Goal: Check status: Check status

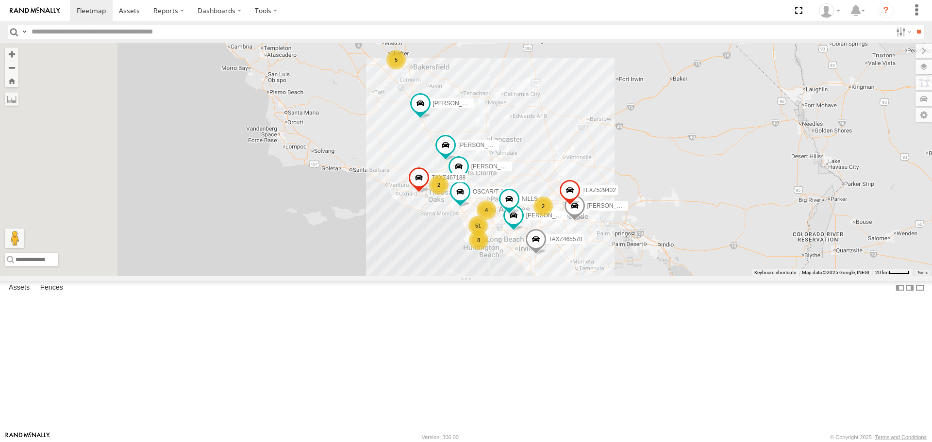
drag, startPoint x: 621, startPoint y: 362, endPoint x: 644, endPoint y: 387, distance: 34.7
click at [677, 442] on html at bounding box center [466, 221] width 932 height 442
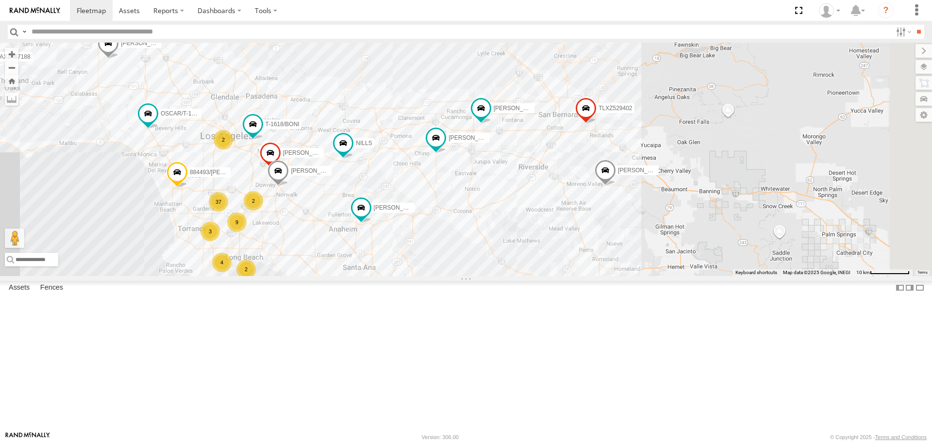
drag, startPoint x: 690, startPoint y: 217, endPoint x: 466, endPoint y: 325, distance: 249.1
click at [466, 276] on div "TAXZ467188 [PERSON_NAME]/T-1698 TAXZ465578 [PERSON_NAME]/272077 TLXZ529402 OSCA…" at bounding box center [466, 159] width 932 height 233
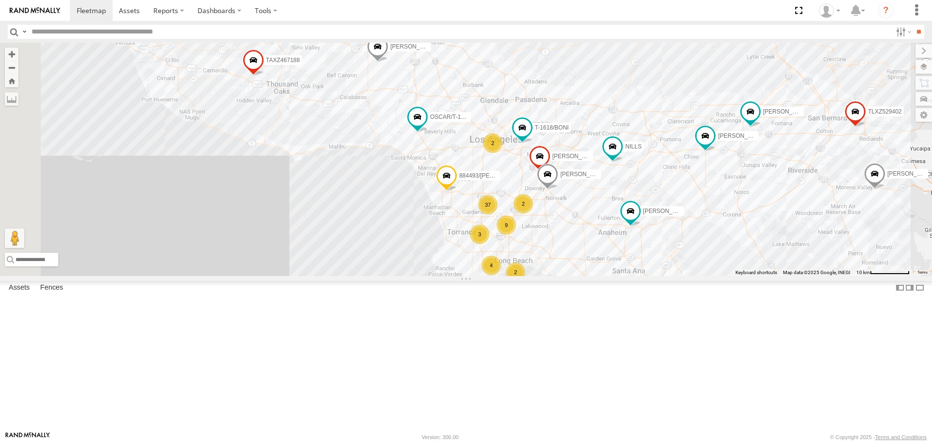
drag, startPoint x: 537, startPoint y: 218, endPoint x: 804, endPoint y: 222, distance: 266.6
click at [804, 222] on div "TAXZ467188 [PERSON_NAME]/T-1698 TAXZ465578 [PERSON_NAME]/272077 TLXZ529402 OSCA…" at bounding box center [466, 159] width 932 height 233
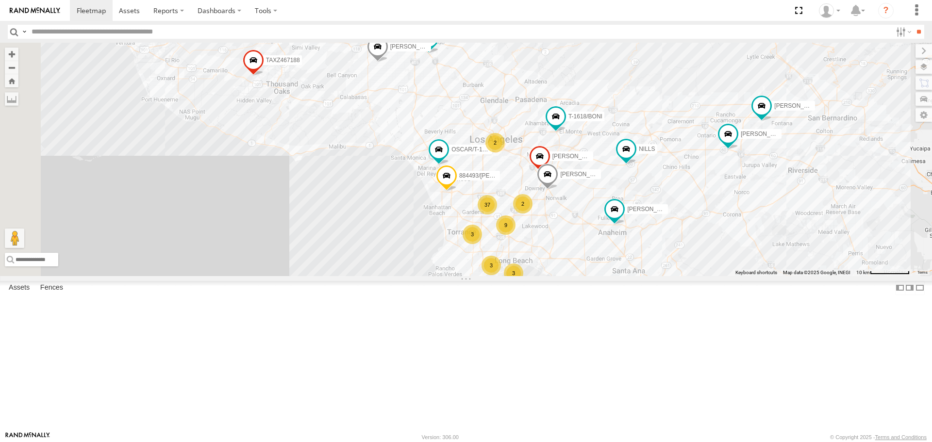
click at [0, 0] on span at bounding box center [0, 0] width 0 height 0
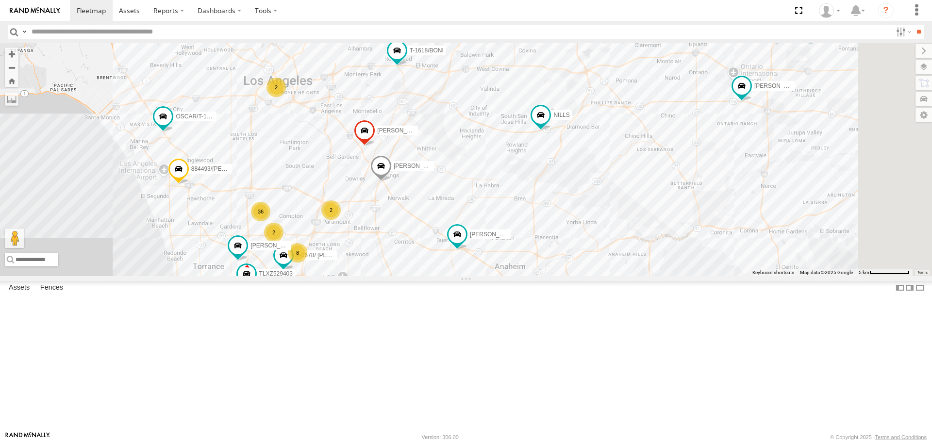
drag, startPoint x: 679, startPoint y: 311, endPoint x: 515, endPoint y: 338, distance: 166.4
click at [515, 276] on div "[PERSON_NAME]/T-1625 [PERSON_NAME]/T-1623 TAXZ467188 884493/[PERSON_NAME]/T-169…" at bounding box center [466, 159] width 932 height 233
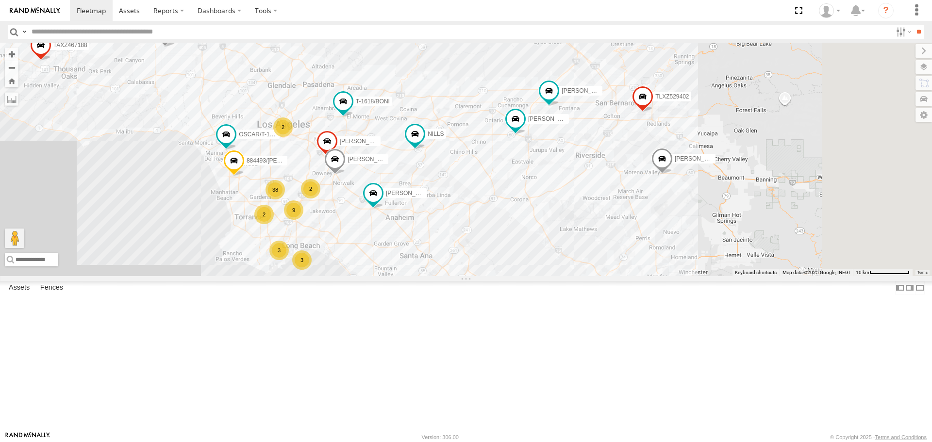
drag, startPoint x: 650, startPoint y: 321, endPoint x: 619, endPoint y: 291, distance: 43.6
click at [619, 276] on div "[PERSON_NAME]/T-1625 [PERSON_NAME]/T-1623 TAXZ467188 884493/[PERSON_NAME]/T-169…" at bounding box center [466, 159] width 932 height 233
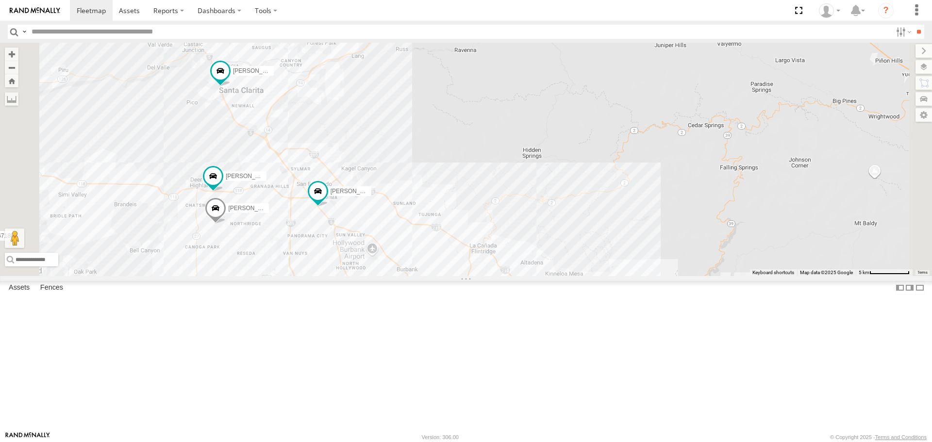
drag, startPoint x: 364, startPoint y: 116, endPoint x: 452, endPoint y: 218, distance: 135.0
click at [452, 218] on div "[PERSON_NAME]/T-1625 [PERSON_NAME]/T-1623 TAXZ467188 884493/[PERSON_NAME]/T-169…" at bounding box center [466, 159] width 932 height 233
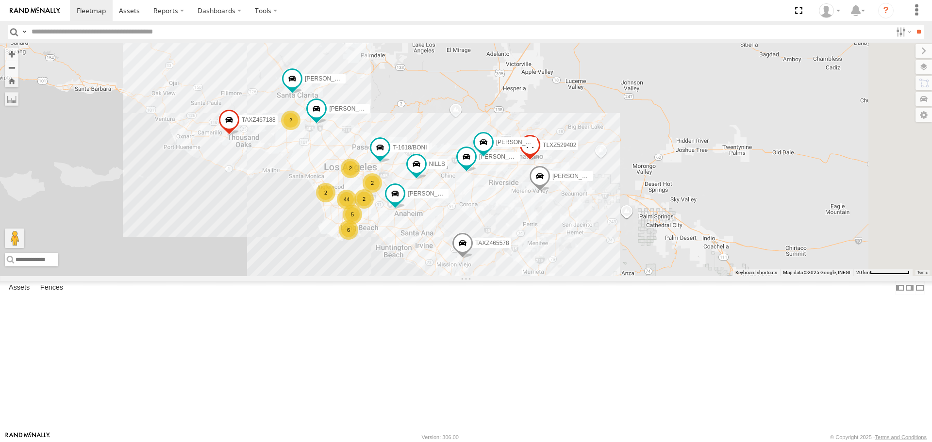
drag, startPoint x: 625, startPoint y: 295, endPoint x: 587, endPoint y: 283, distance: 40.2
click at [589, 276] on div "[PERSON_NAME] TAXZ467188 [PERSON_NAME]/T-1698 T-1618/BONI TAXZ465578 [PERSON_NA…" at bounding box center [466, 159] width 932 height 233
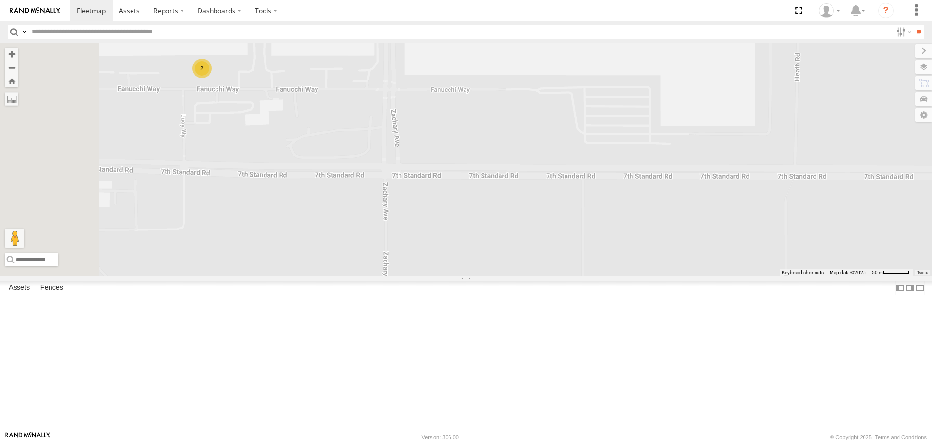
drag, startPoint x: 359, startPoint y: 197, endPoint x: 367, endPoint y: 200, distance: 8.0
click at [367, 200] on div "TAXZ467188 T-1618/BONI TAXZ465578 [PERSON_NAME]/272077 TLXZ529402 [PERSON_NAME]…" at bounding box center [466, 159] width 932 height 233
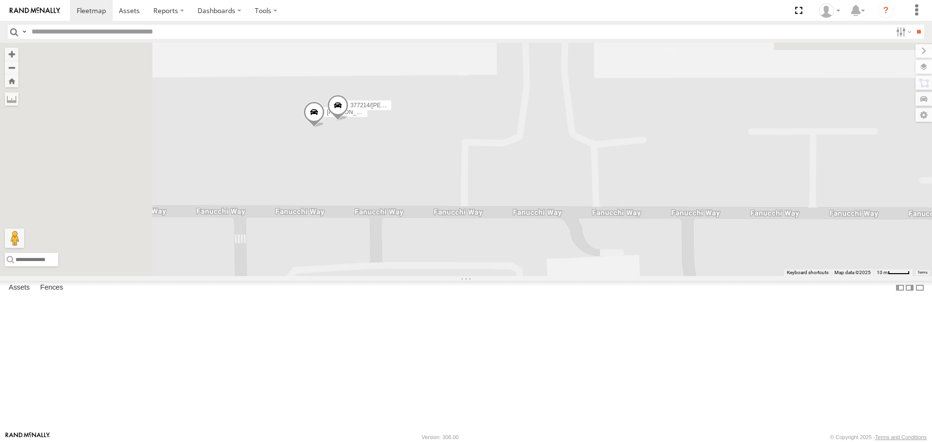
drag, startPoint x: 445, startPoint y: 231, endPoint x: 475, endPoint y: 252, distance: 36.4
click at [474, 252] on div "TAXZ467188 T-1618/BONI TAXZ465578 [PERSON_NAME]/272077 TLXZ529402 [PERSON_NAME]…" at bounding box center [466, 159] width 932 height 233
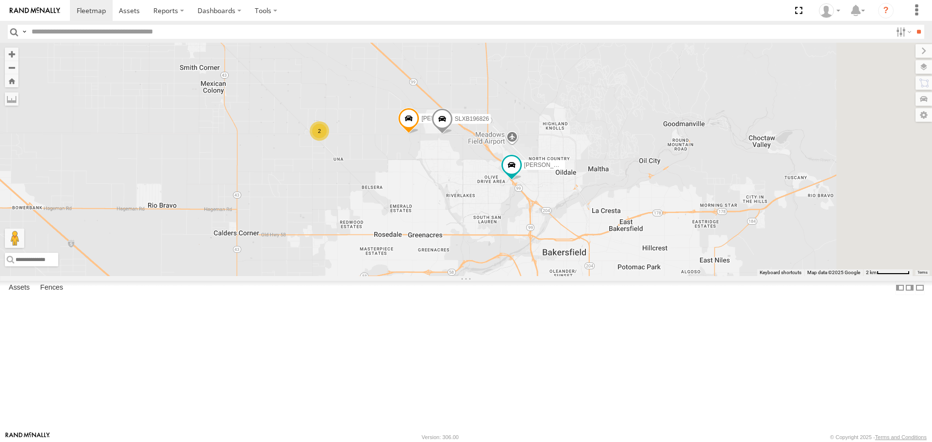
drag, startPoint x: 667, startPoint y: 229, endPoint x: 483, endPoint y: 213, distance: 184.7
click at [485, 214] on div "TAXZ467188 T-1618/BONI TAXZ465578 [PERSON_NAME]/272077 TLXZ529402 [PERSON_NAME]…" at bounding box center [466, 159] width 932 height 233
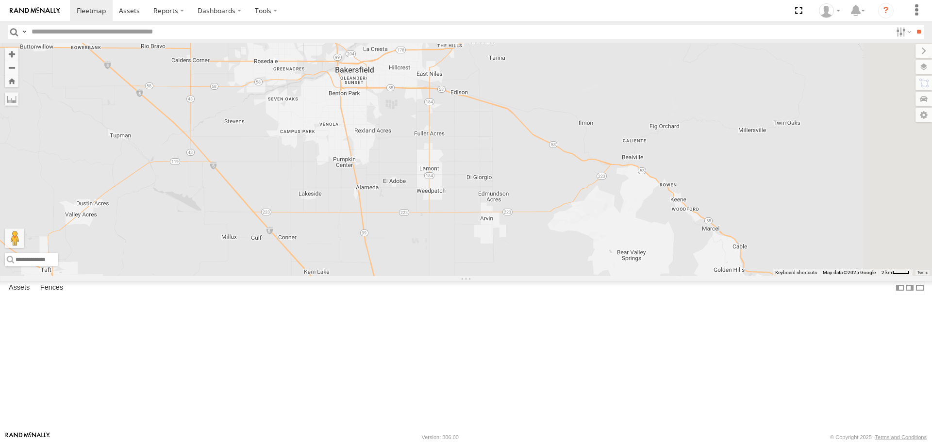
drag, startPoint x: 633, startPoint y: 327, endPoint x: 518, endPoint y: 193, distance: 175.9
click at [518, 193] on div "TAXZ467188 T-1618/BONI TAXZ465578 [PERSON_NAME]/272077 TLXZ529402 [PERSON_NAME]…" at bounding box center [466, 159] width 932 height 233
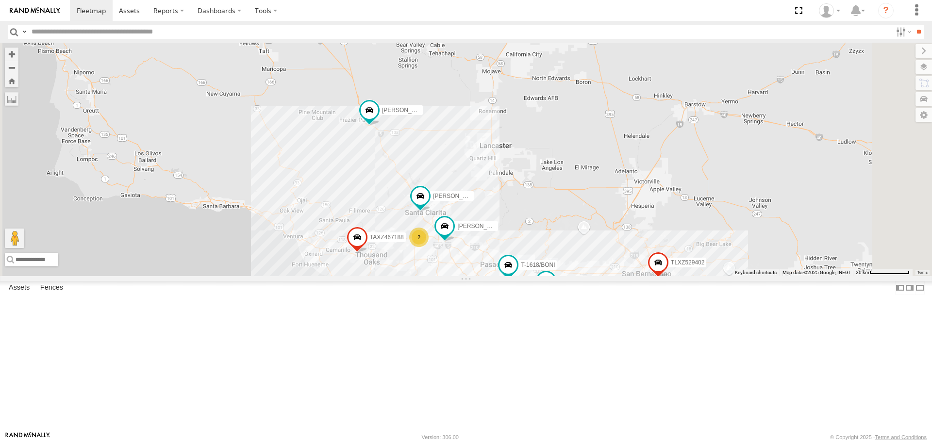
drag, startPoint x: 593, startPoint y: 316, endPoint x: 550, endPoint y: 212, distance: 113.2
click at [550, 212] on div "TAXZ467188 T-1618/BONI TAXZ465578 [PERSON_NAME]/272077 TLXZ529402 [PERSON_NAME]…" at bounding box center [466, 159] width 932 height 233
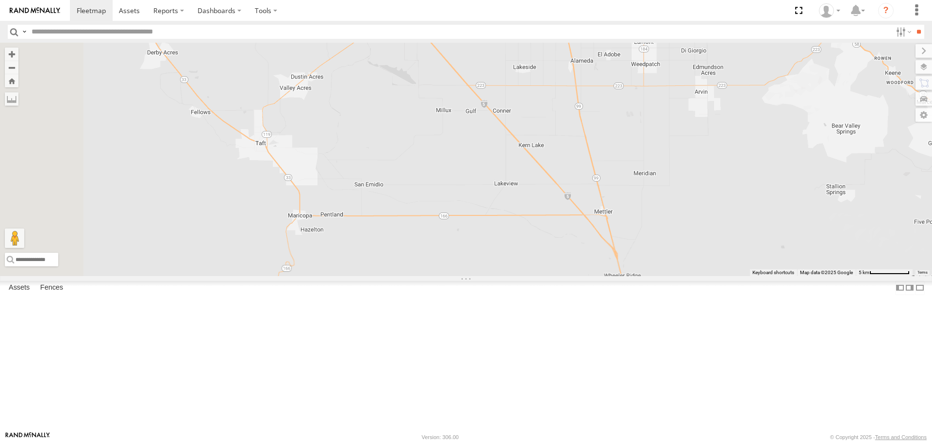
drag, startPoint x: 558, startPoint y: 173, endPoint x: 688, endPoint y: 462, distance: 317.1
click at [688, 442] on html at bounding box center [466, 221] width 932 height 442
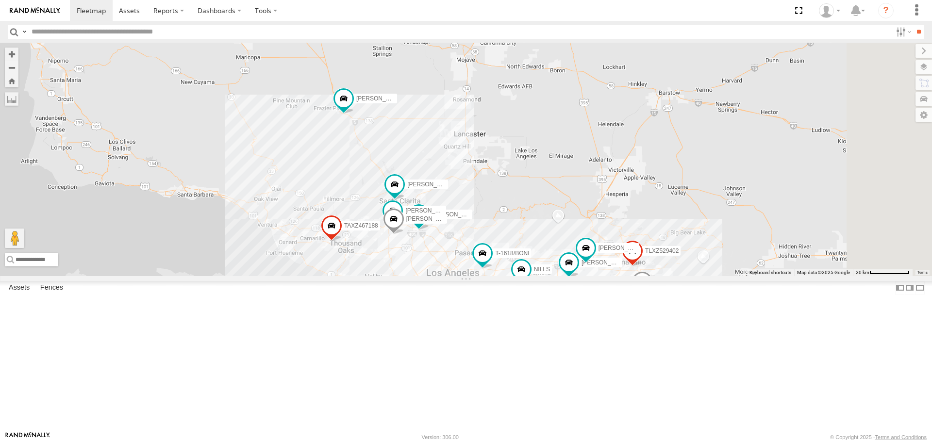
drag, startPoint x: 608, startPoint y: 306, endPoint x: 446, endPoint y: 170, distance: 211.2
click at [446, 170] on div "TAXZ467188 T-1618/BONI TAXZ465578 [PERSON_NAME]/272077 TLXZ529402 [PERSON_NAME]…" at bounding box center [466, 159] width 932 height 233
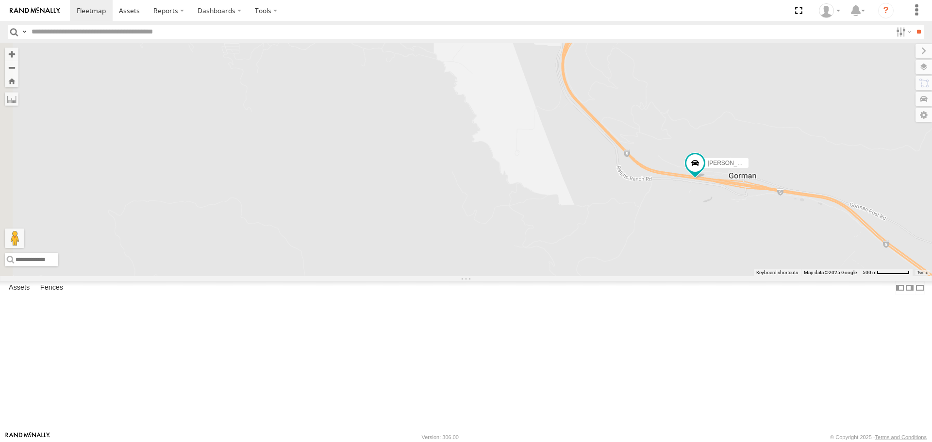
drag, startPoint x: 386, startPoint y: 146, endPoint x: 763, endPoint y: 227, distance: 386.4
click at [763, 227] on div "TAXZ467188 T-1618/BONI TAXZ465578 [PERSON_NAME]/272077 TLXZ529402 [PERSON_NAME]…" at bounding box center [466, 159] width 932 height 233
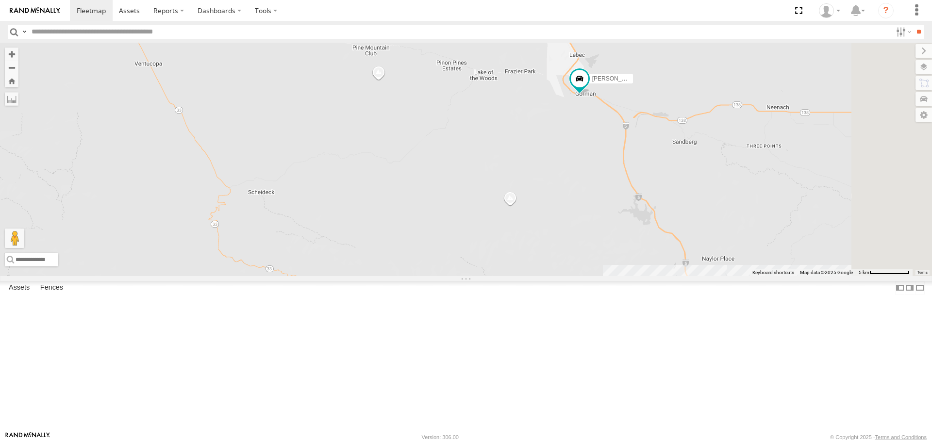
drag, startPoint x: 738, startPoint y: 300, endPoint x: 439, endPoint y: 50, distance: 389.2
click at [444, 54] on div "TAXZ467188 T-1618/BONI TAXZ465578 [PERSON_NAME]/272077 TLXZ529402 [PERSON_NAME]…" at bounding box center [466, 159] width 932 height 233
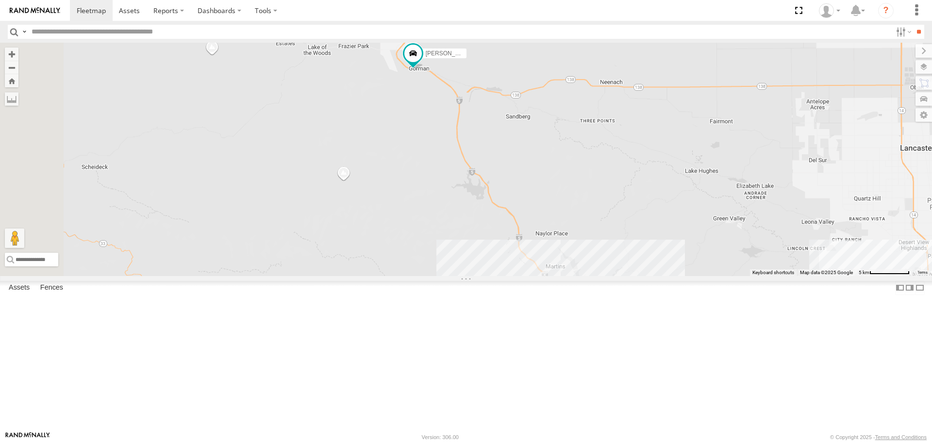
drag, startPoint x: 468, startPoint y: 146, endPoint x: 707, endPoint y: 405, distance: 352.9
click at [707, 276] on div "TAXZ467188 T-1618/BONI TAXZ465578 [PERSON_NAME]/272077 TLXZ529402 [PERSON_NAME]…" at bounding box center [466, 159] width 932 height 233
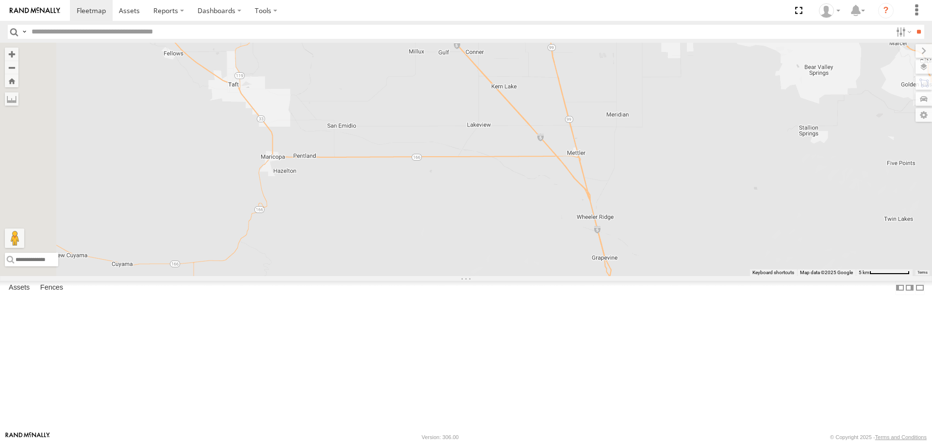
drag, startPoint x: 512, startPoint y: 139, endPoint x: 709, endPoint y: 424, distance: 346.1
click at [709, 276] on div "TAXZ467188 T-1618/BONI TAXZ465578 [PERSON_NAME]/272077 TLXZ529402 [PERSON_NAME]…" at bounding box center [466, 159] width 932 height 233
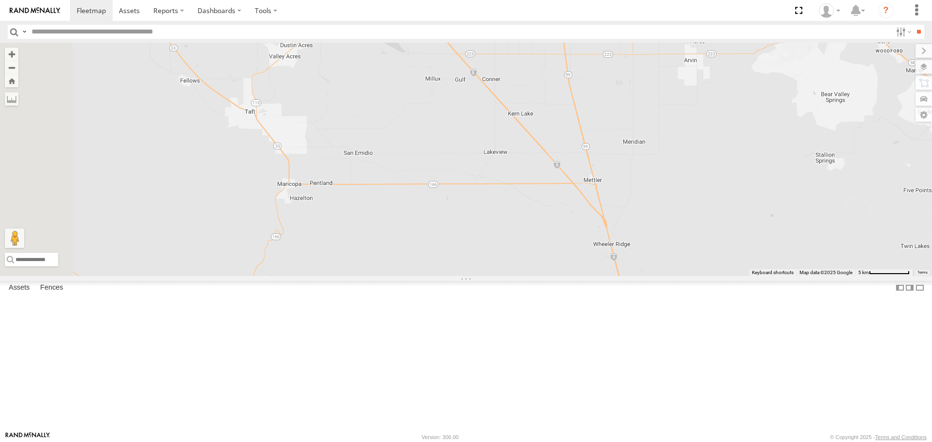
drag, startPoint x: 565, startPoint y: 121, endPoint x: 616, endPoint y: 305, distance: 191.3
click at [616, 276] on div "TAXZ467188 T-1618/BONI TAXZ465578 [PERSON_NAME]/272077 TLXZ529402 [PERSON_NAME]…" at bounding box center [466, 159] width 932 height 233
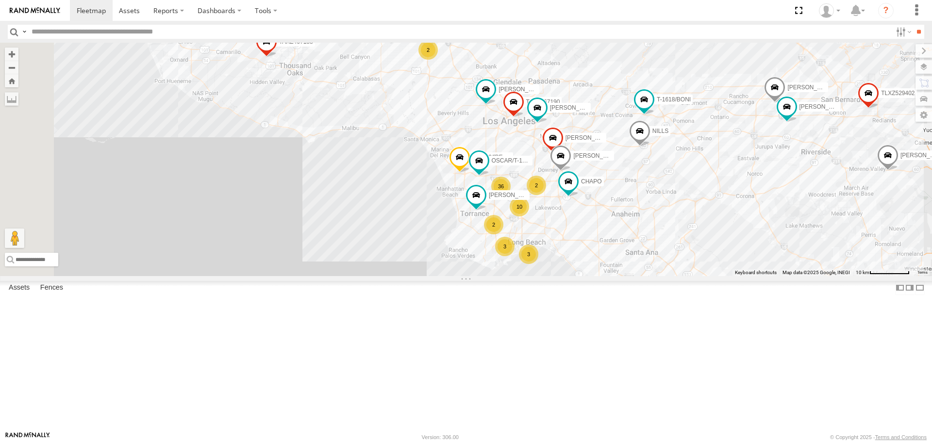
drag, startPoint x: 748, startPoint y: 352, endPoint x: 813, endPoint y: 242, distance: 127.8
click at [813, 242] on div "TAXZ467188 TAXZ465578 LARS/272077 TLXZ529402 834274/JOY DWAYNE/T-1622 CHAPO T-1…" at bounding box center [466, 159] width 932 height 233
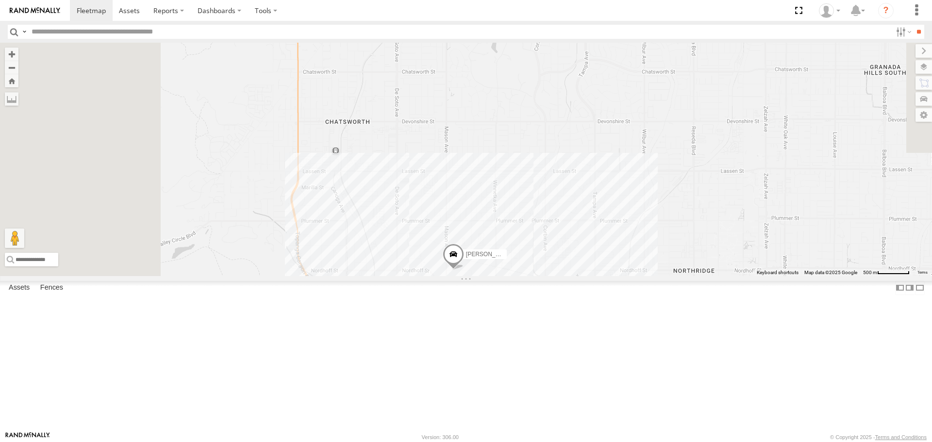
drag, startPoint x: 543, startPoint y: 199, endPoint x: 623, endPoint y: 382, distance: 199.8
click at [621, 276] on div "KENNY CARLOS SAM/T-1625 LARS/T-1623 TAXZ467188 884493/RUDYS CHAPO T-1618/BONI S…" at bounding box center [466, 159] width 932 height 233
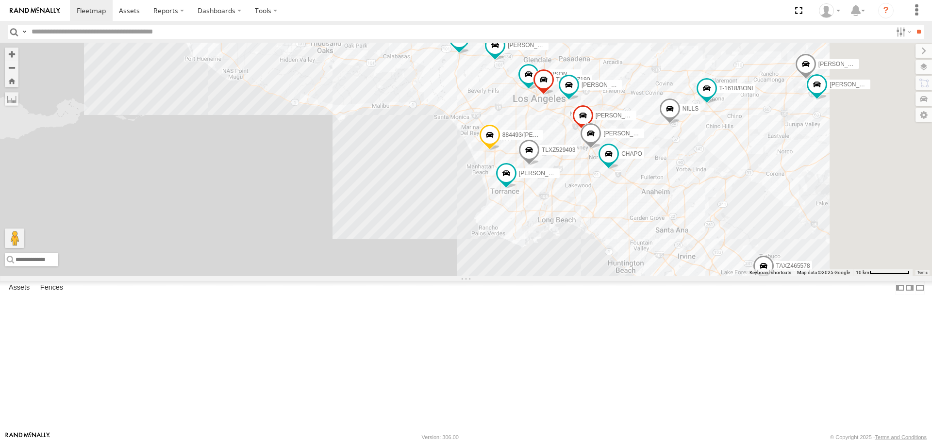
drag, startPoint x: 571, startPoint y: 326, endPoint x: 505, endPoint y: 100, distance: 235.6
click at [487, 44] on div "KENNY CARLOS SAM/T-1625 LARS/T-1623 TAXZ467188 884493/RUDYS CHAPO T-1618/BONI S…" at bounding box center [466, 159] width 932 height 233
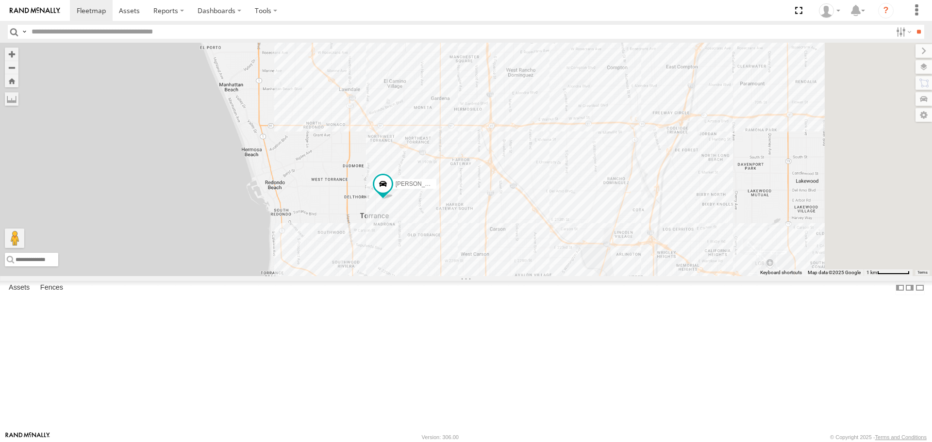
drag, startPoint x: 665, startPoint y: 343, endPoint x: 567, endPoint y: 177, distance: 192.4
click at [567, 177] on div "KENNY CARLOS SAM/T-1625 LARS/T-1623 TAXZ467188 884493/RUDYS CHAPO T-1618/BONI S…" at bounding box center [466, 159] width 932 height 233
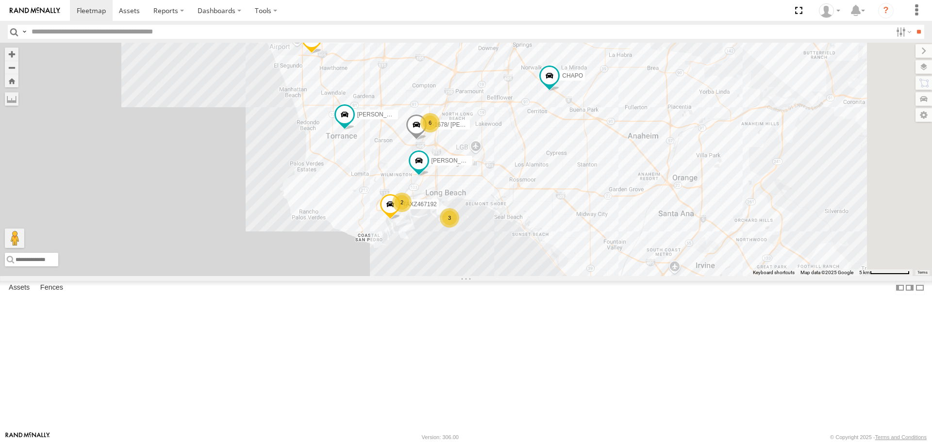
drag, startPoint x: 646, startPoint y: 195, endPoint x: 562, endPoint y: 376, distance: 199.8
click at [574, 276] on div "TAXZ467188 TAXZ465578 DWAYNE/T-1622 LARS/272077 TLXZ529402 834274/JOY SAM/T-162…" at bounding box center [466, 159] width 932 height 233
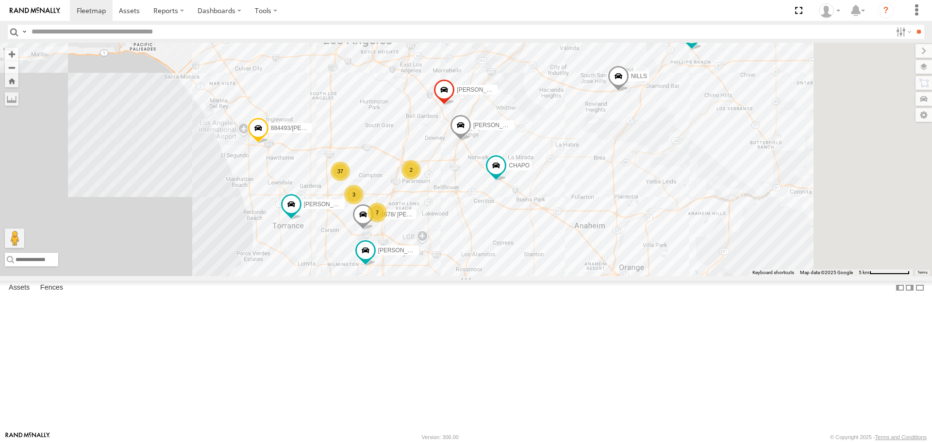
drag, startPoint x: 644, startPoint y: 289, endPoint x: 600, endPoint y: 361, distance: 84.4
click at [600, 276] on div "TAXZ467188 TAXZ465578 DWAYNE/T-1622 LARS/272077 TLXZ529402 834274/JOY SAM/T-162…" at bounding box center [466, 159] width 932 height 233
